Goal: Information Seeking & Learning: Learn about a topic

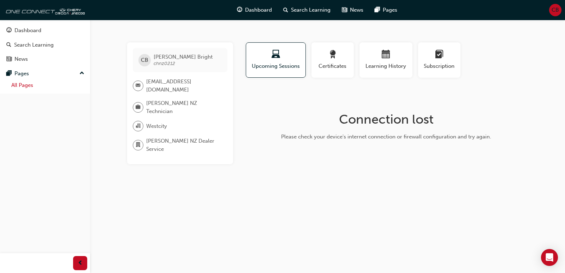
click at [31, 85] on link "All Pages" at bounding box center [47, 85] width 79 height 11
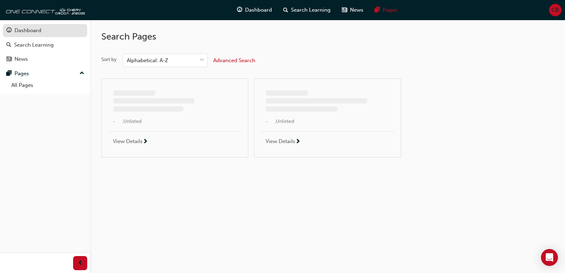
click at [36, 32] on div "Dashboard" at bounding box center [27, 30] width 27 height 8
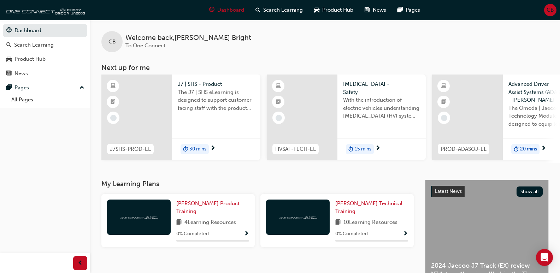
click at [80, 87] on span "up-icon" at bounding box center [81, 87] width 5 height 9
click at [80, 87] on span "down-icon" at bounding box center [81, 87] width 5 height 9
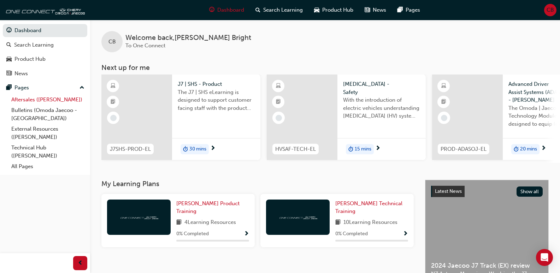
click at [28, 100] on link "Aftersales ([PERSON_NAME])" at bounding box center [47, 99] width 79 height 11
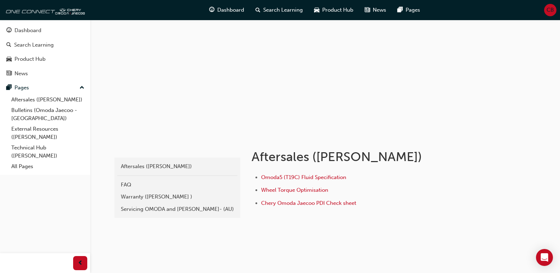
scroll to position [30, 0]
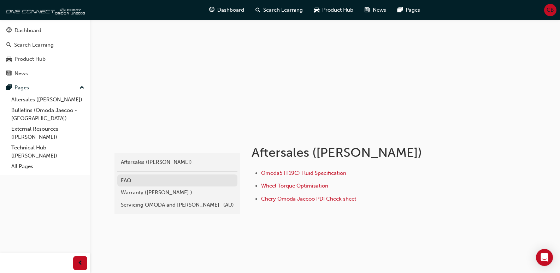
click at [126, 180] on div "FAQ" at bounding box center [177, 181] width 113 height 8
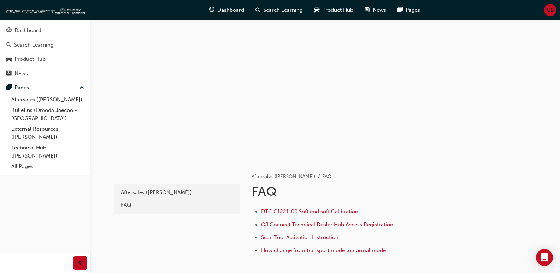
click at [309, 212] on span "DTC C1221-00 Soft end soft Calibration." at bounding box center [310, 211] width 99 height 6
